Goal: Find specific page/section: Find specific page/section

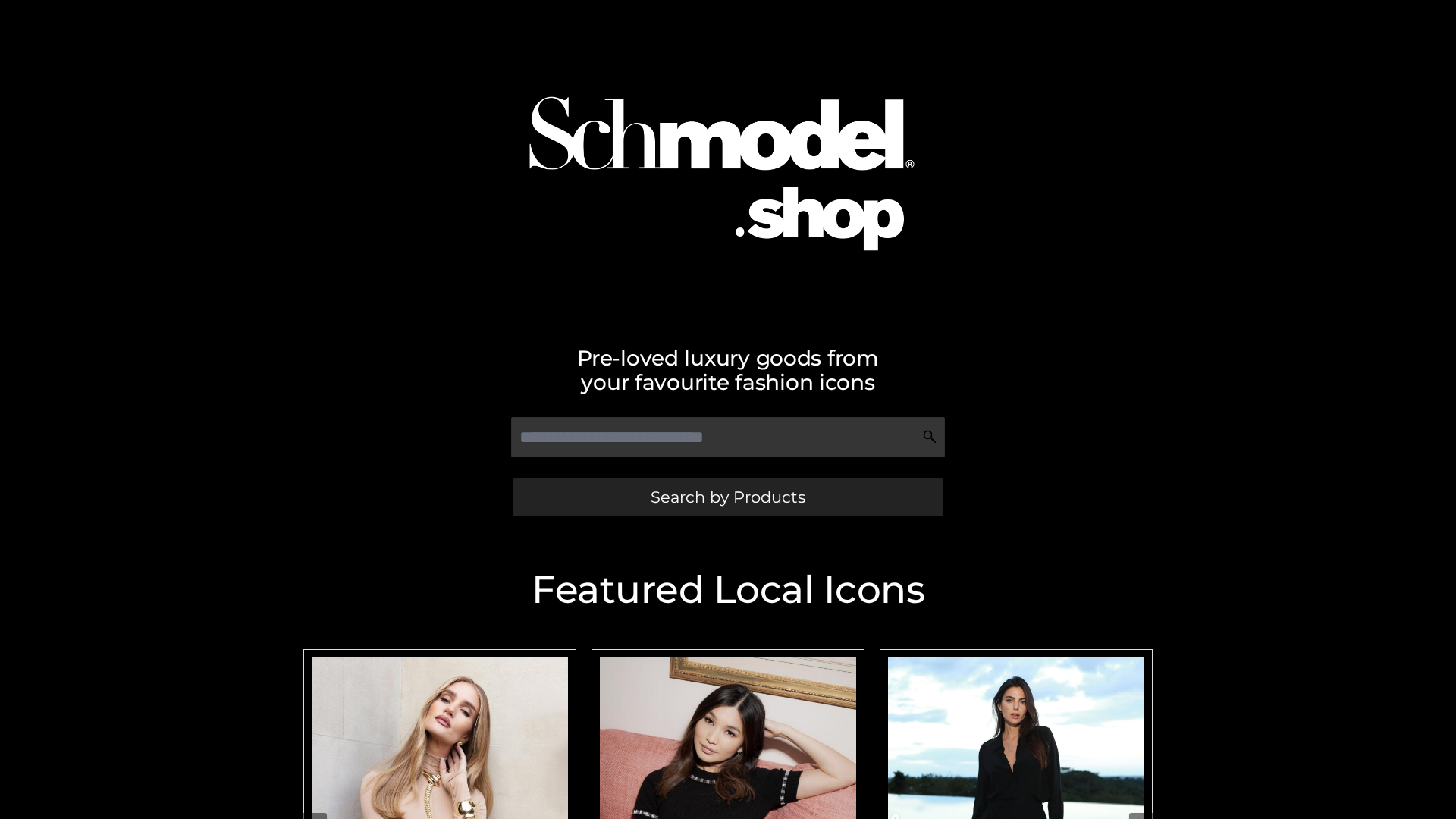
click at [728, 497] on span "Search by Products" at bounding box center [728, 497] width 155 height 16
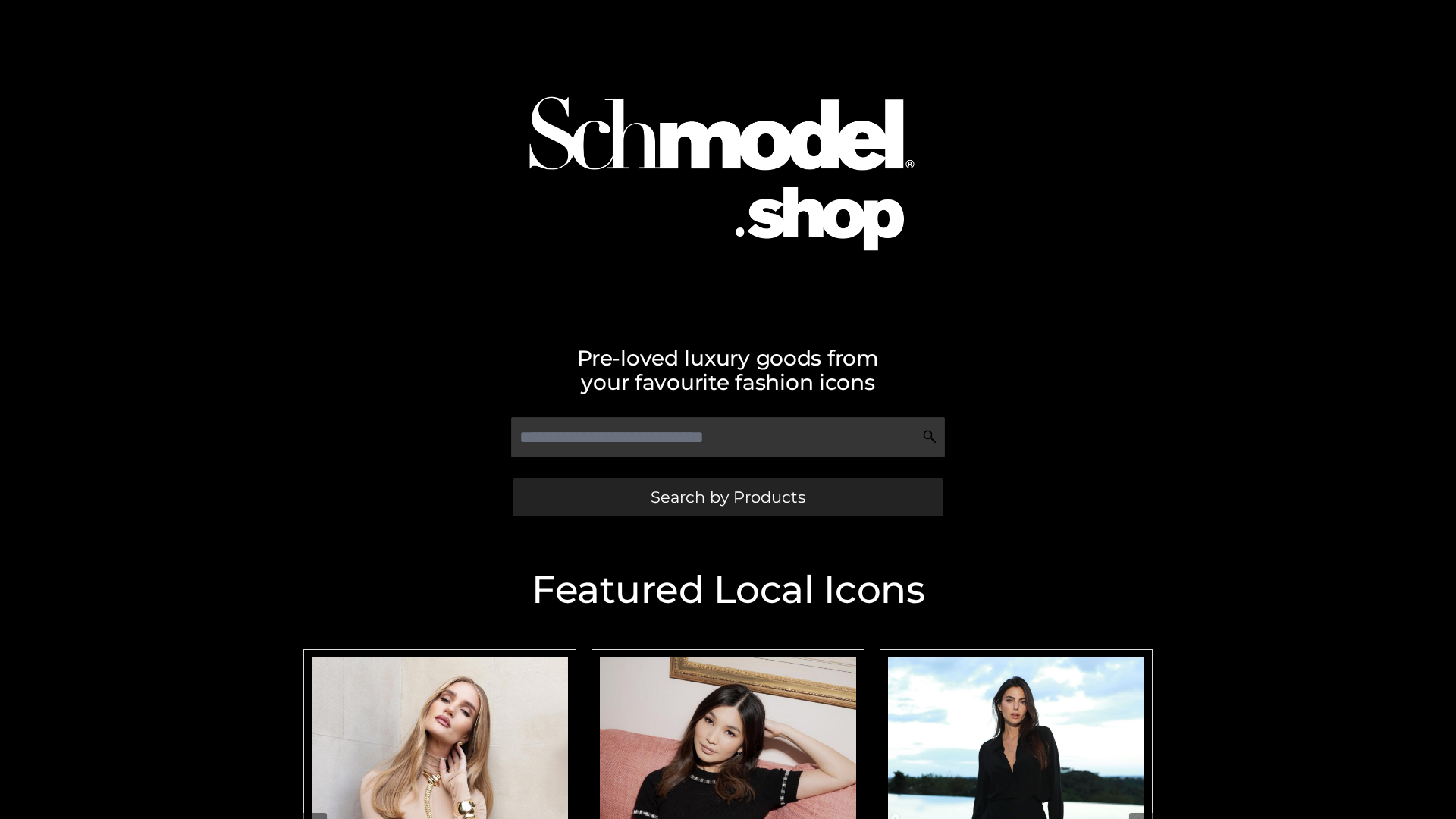
click at [728, 497] on span "Search by Products" at bounding box center [728, 497] width 155 height 16
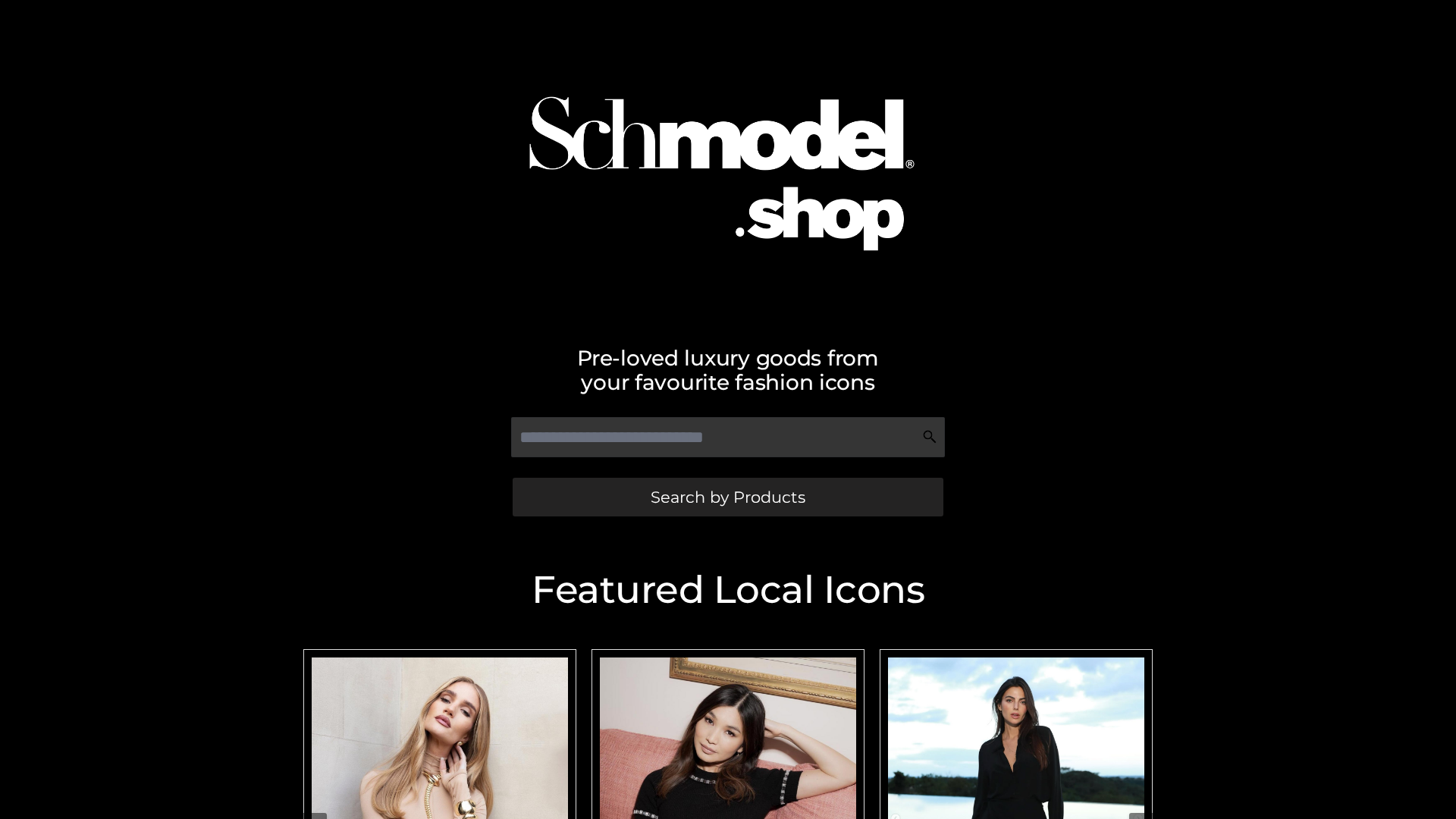
click at [728, 497] on span "Search by Products" at bounding box center [728, 497] width 155 height 16
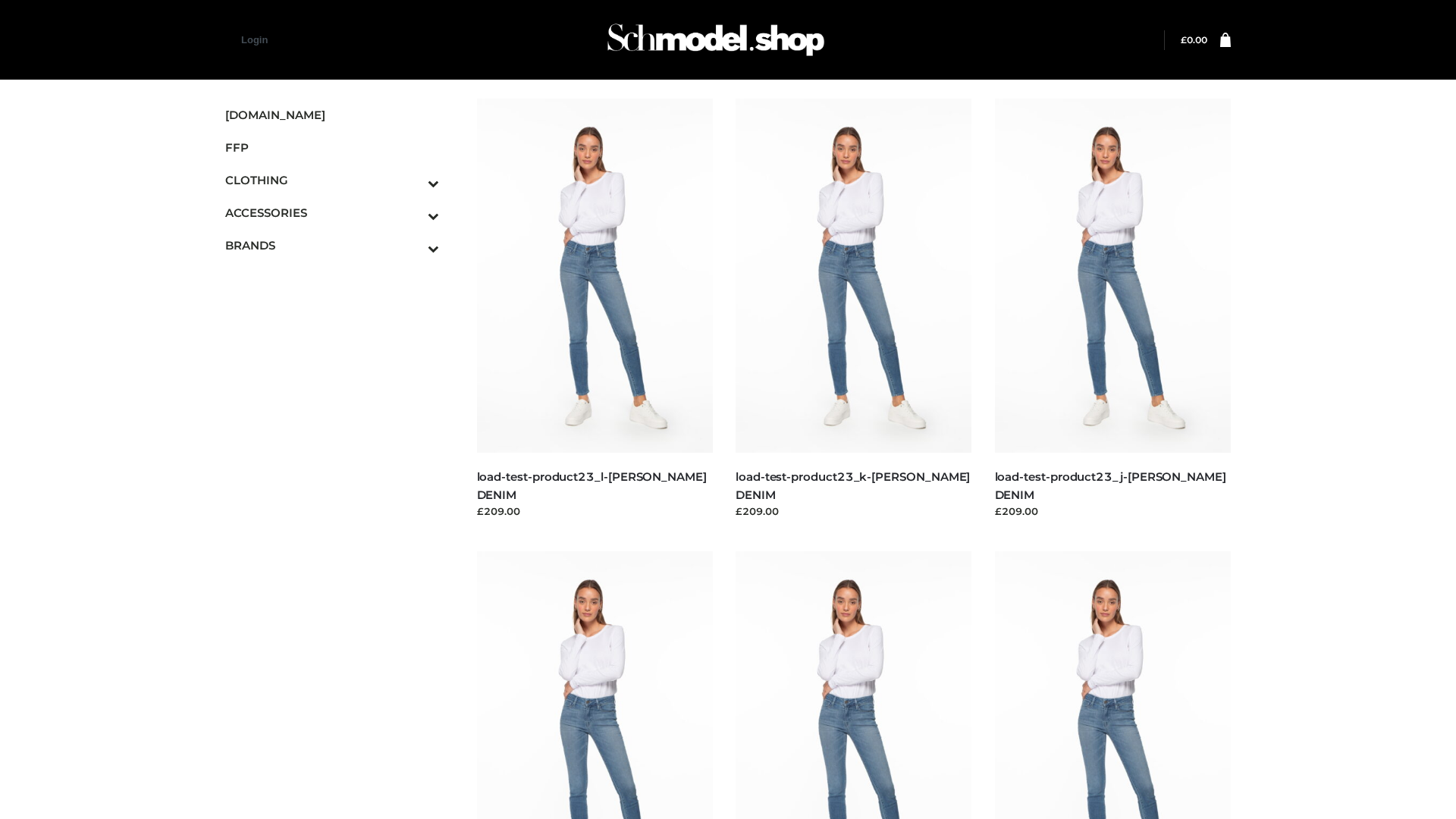
scroll to position [38, 0]
